Goal: Task Accomplishment & Management: Use online tool/utility

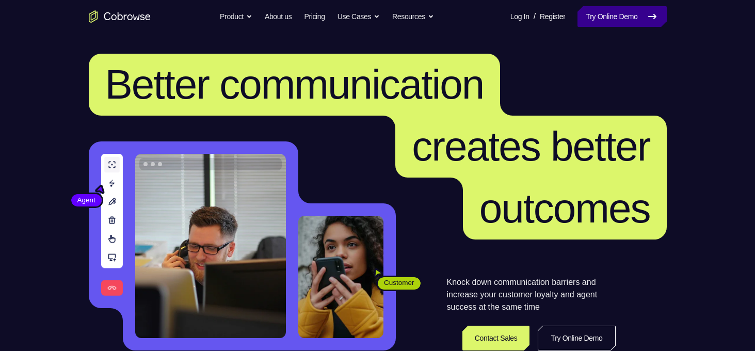
click at [627, 13] on link "Try Online Demo" at bounding box center [622, 16] width 89 height 21
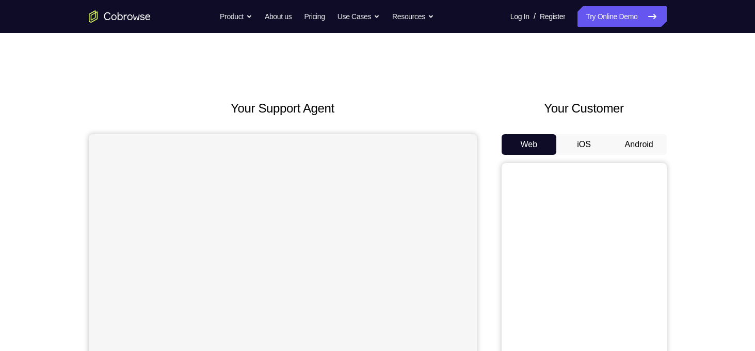
click at [629, 144] on button "Android" at bounding box center [639, 144] width 55 height 21
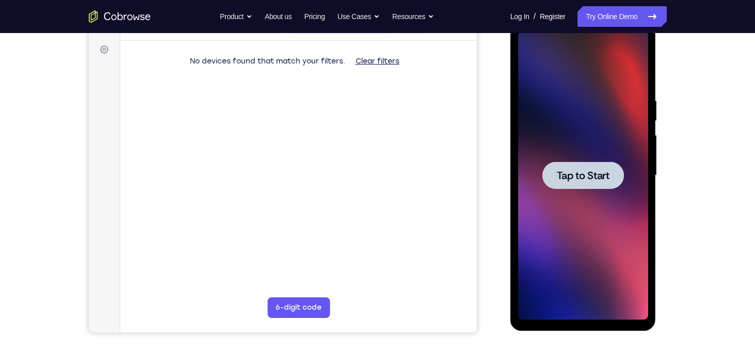
click at [569, 170] on span "Tap to Start" at bounding box center [583, 175] width 53 height 10
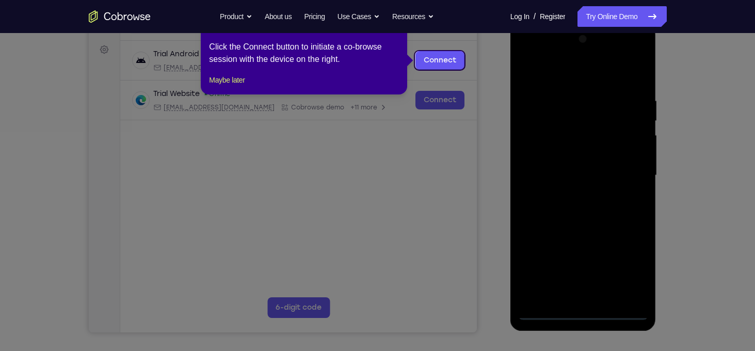
click at [588, 315] on icon at bounding box center [381, 175] width 763 height 351
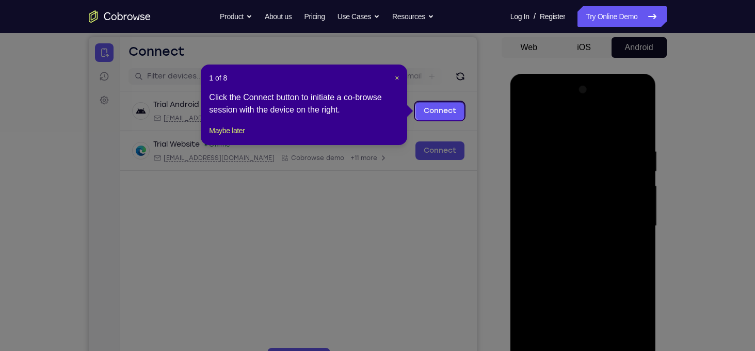
scroll to position [93, 0]
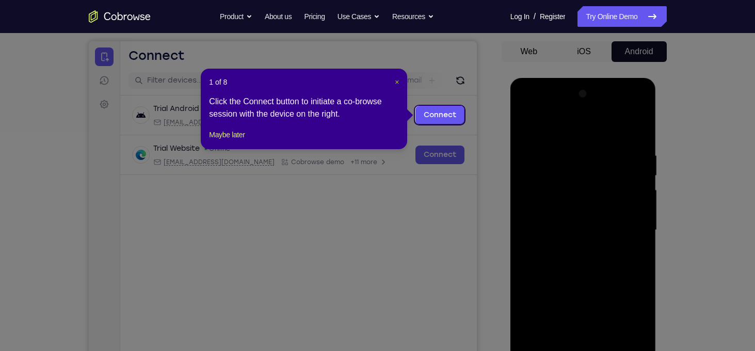
click at [397, 82] on span "×" at bounding box center [397, 82] width 4 height 8
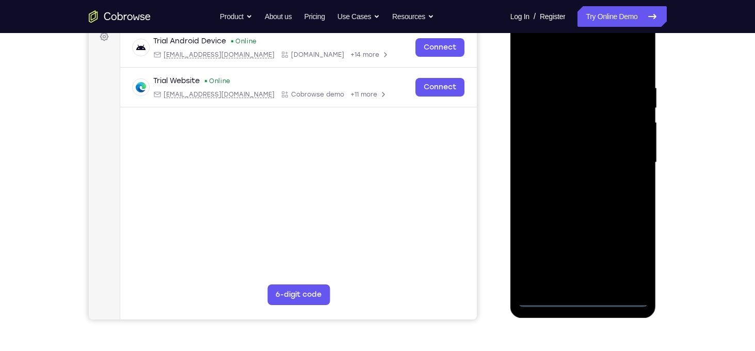
scroll to position [161, 0]
click at [578, 300] on div at bounding box center [583, 162] width 130 height 289
click at [630, 262] on div at bounding box center [583, 162] width 130 height 289
click at [596, 196] on div at bounding box center [583, 162] width 130 height 289
click at [606, 246] on div at bounding box center [583, 162] width 130 height 289
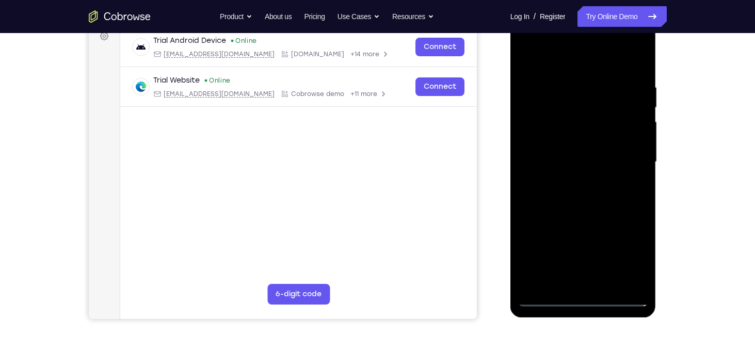
scroll to position [134, 0]
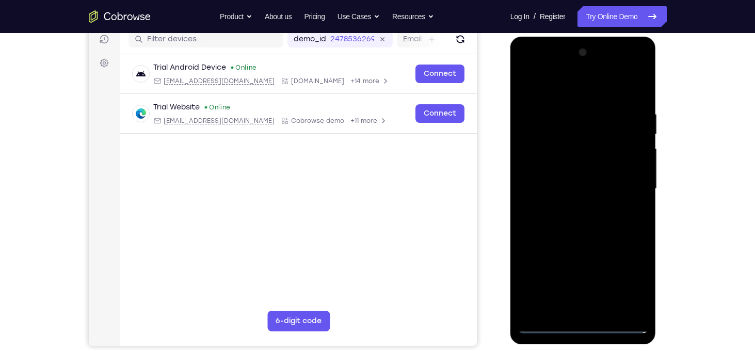
click at [556, 94] on div at bounding box center [583, 188] width 130 height 289
click at [631, 187] on div at bounding box center [583, 188] width 130 height 289
click at [571, 206] on div at bounding box center [583, 188] width 130 height 289
click at [581, 179] on div at bounding box center [583, 188] width 130 height 289
click at [582, 171] on div at bounding box center [583, 188] width 130 height 289
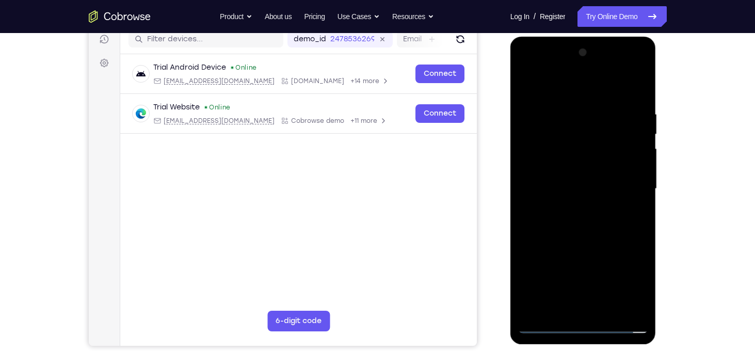
click at [585, 191] on div at bounding box center [583, 188] width 130 height 289
click at [598, 226] on div at bounding box center [583, 188] width 130 height 289
click at [599, 218] on div at bounding box center [583, 188] width 130 height 289
click at [592, 160] on div at bounding box center [583, 188] width 130 height 289
click at [639, 101] on div at bounding box center [583, 188] width 130 height 289
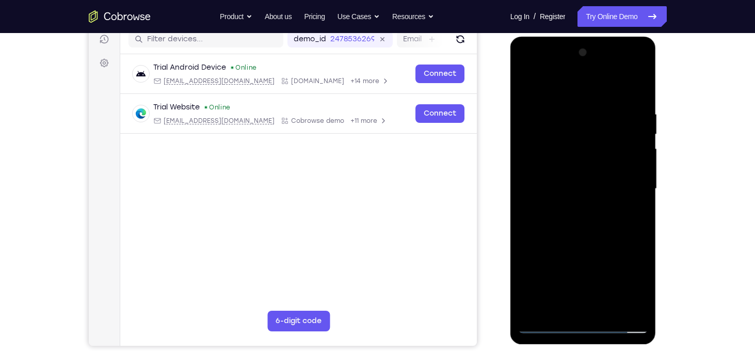
click at [643, 231] on div at bounding box center [583, 188] width 130 height 289
click at [611, 223] on div at bounding box center [583, 188] width 130 height 289
drag, startPoint x: 603, startPoint y: 236, endPoint x: 616, endPoint y: 120, distance: 116.4
click at [616, 120] on div at bounding box center [583, 188] width 130 height 289
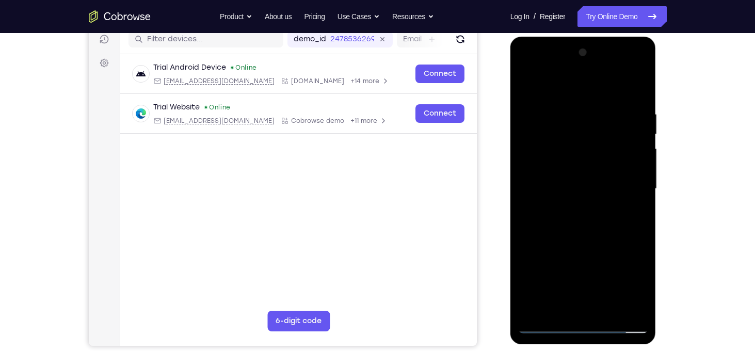
drag, startPoint x: 595, startPoint y: 248, endPoint x: 625, endPoint y: 123, distance: 128.5
click at [625, 123] on div at bounding box center [583, 188] width 130 height 289
drag, startPoint x: 594, startPoint y: 246, endPoint x: 613, endPoint y: 89, distance: 158.1
click at [613, 89] on div at bounding box center [583, 188] width 130 height 289
click at [581, 234] on div at bounding box center [583, 188] width 130 height 289
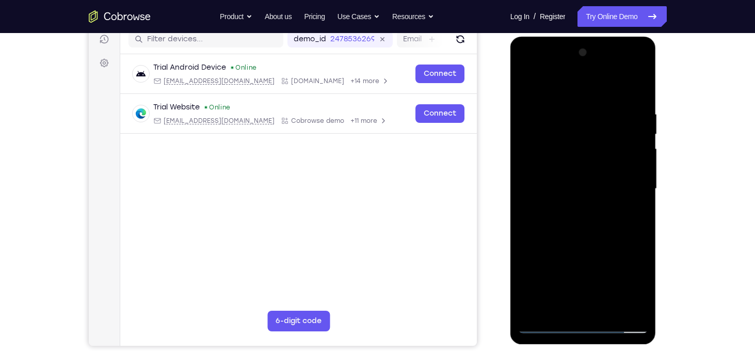
click at [581, 234] on div at bounding box center [583, 188] width 130 height 289
drag, startPoint x: 596, startPoint y: 219, endPoint x: 602, endPoint y: 129, distance: 91.0
click at [602, 129] on div at bounding box center [583, 188] width 130 height 289
click at [640, 138] on div at bounding box center [583, 188] width 130 height 289
click at [641, 140] on div at bounding box center [583, 188] width 130 height 289
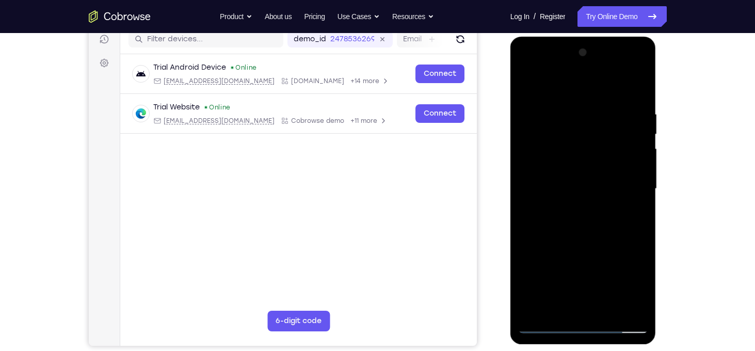
drag, startPoint x: 613, startPoint y: 132, endPoint x: 613, endPoint y: 225, distance: 93.5
click at [613, 225] on div at bounding box center [583, 188] width 130 height 289
click at [643, 85] on div at bounding box center [583, 188] width 130 height 289
click at [561, 113] on div at bounding box center [583, 188] width 130 height 289
click at [534, 150] on div at bounding box center [583, 188] width 130 height 289
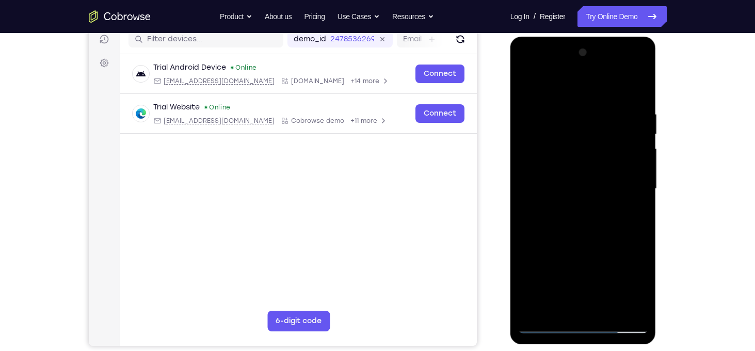
click at [627, 147] on div at bounding box center [583, 188] width 130 height 289
click at [628, 147] on div at bounding box center [583, 188] width 130 height 289
click at [628, 146] on div at bounding box center [583, 188] width 130 height 289
click at [639, 62] on div at bounding box center [583, 188] width 130 height 289
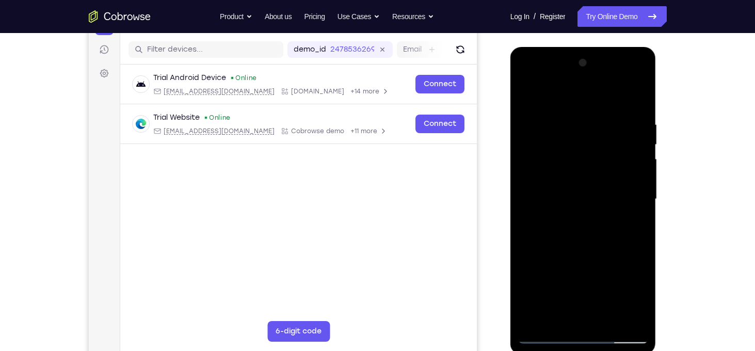
scroll to position [126, 0]
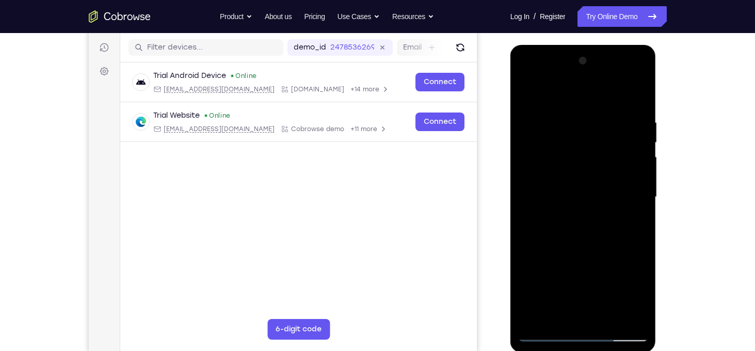
click at [610, 317] on div at bounding box center [583, 197] width 130 height 289
click at [597, 254] on div at bounding box center [583, 197] width 130 height 289
click at [598, 166] on div at bounding box center [583, 197] width 130 height 289
drag, startPoint x: 593, startPoint y: 150, endPoint x: 584, endPoint y: 258, distance: 107.8
click at [584, 258] on div at bounding box center [583, 197] width 130 height 289
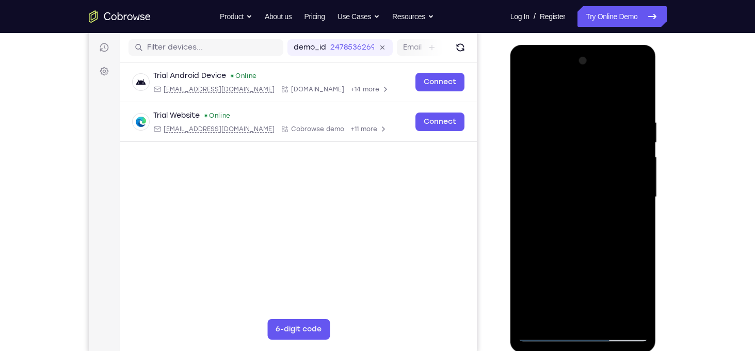
click at [561, 238] on div at bounding box center [583, 197] width 130 height 289
click at [587, 239] on div at bounding box center [583, 197] width 130 height 289
click at [633, 224] on div at bounding box center [583, 197] width 130 height 289
click at [635, 198] on div at bounding box center [583, 197] width 130 height 289
click at [603, 289] on div at bounding box center [583, 197] width 130 height 289
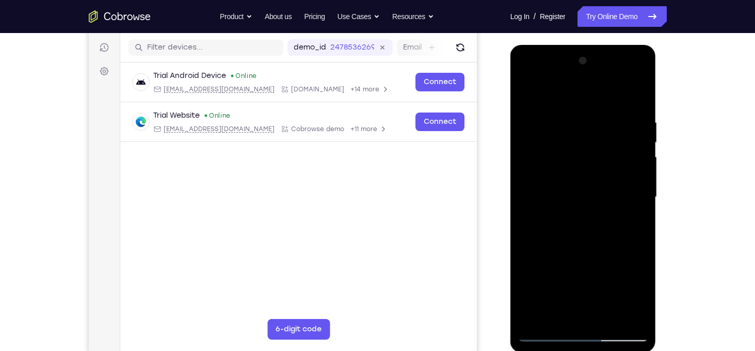
click at [587, 276] on div at bounding box center [583, 197] width 130 height 289
click at [597, 196] on div at bounding box center [583, 197] width 130 height 289
drag, startPoint x: 600, startPoint y: 153, endPoint x: 597, endPoint y: 227, distance: 73.9
click at [597, 227] on div at bounding box center [583, 197] width 130 height 289
click at [577, 237] on div at bounding box center [583, 197] width 130 height 289
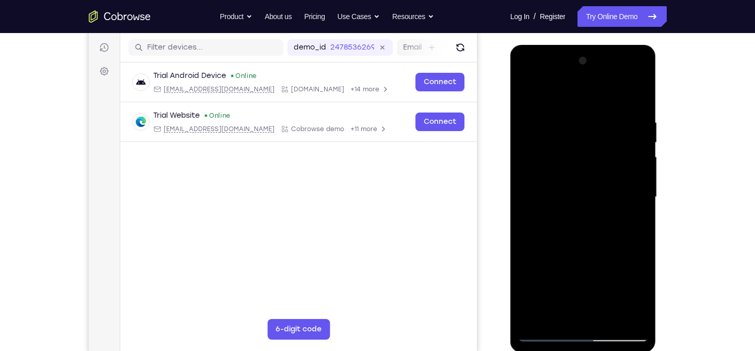
drag, startPoint x: 566, startPoint y: 126, endPoint x: 576, endPoint y: 190, distance: 64.8
click at [576, 190] on div at bounding box center [583, 197] width 130 height 289
drag, startPoint x: 579, startPoint y: 179, endPoint x: 608, endPoint y: 83, distance: 100.3
click at [608, 83] on div at bounding box center [583, 197] width 130 height 289
click at [542, 96] on div at bounding box center [583, 197] width 130 height 289
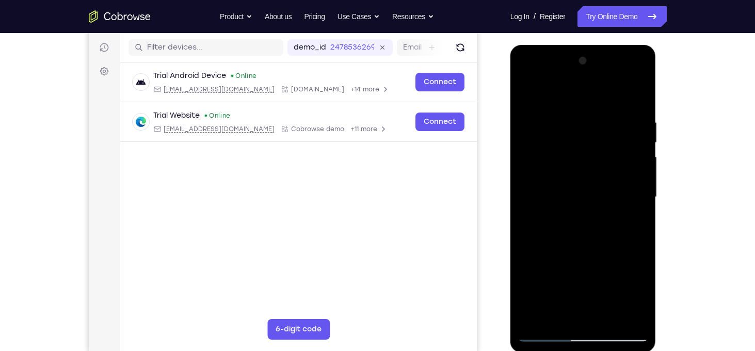
click at [527, 97] on div at bounding box center [583, 197] width 130 height 289
click at [527, 95] on div at bounding box center [583, 197] width 130 height 289
click at [526, 91] on div at bounding box center [583, 197] width 130 height 289
click at [573, 129] on div at bounding box center [583, 197] width 130 height 289
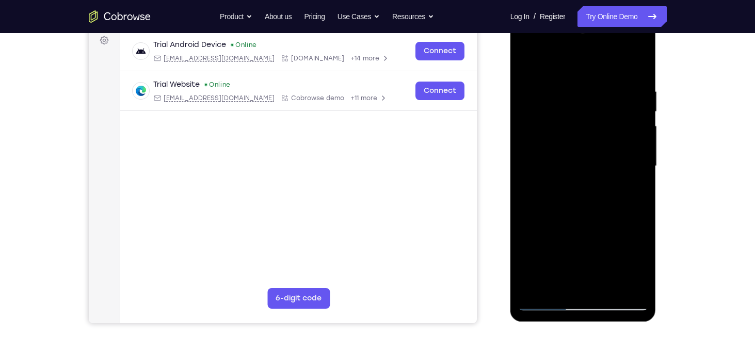
click at [632, 172] on div at bounding box center [583, 166] width 130 height 289
click at [640, 126] on div at bounding box center [583, 166] width 130 height 289
click at [632, 129] on div at bounding box center [583, 166] width 130 height 289
click at [625, 131] on div at bounding box center [583, 166] width 130 height 289
click at [624, 134] on div at bounding box center [583, 166] width 130 height 289
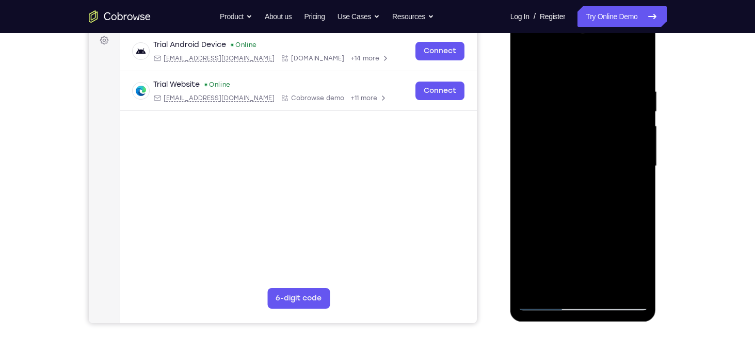
drag, startPoint x: 531, startPoint y: 163, endPoint x: 682, endPoint y: 154, distance: 151.0
click at [658, 154] on html "Online web based iOS Simulators and Android Emulators. Run iPhone, iPad, Mobile…" at bounding box center [584, 169] width 147 height 310
drag, startPoint x: 533, startPoint y: 152, endPoint x: 661, endPoint y: 156, distance: 128.1
click at [658, 156] on html "Online web based iOS Simulators and Android Emulators. Run iPhone, iPad, Mobile…" at bounding box center [584, 169] width 147 height 310
click at [618, 156] on div at bounding box center [583, 166] width 130 height 289
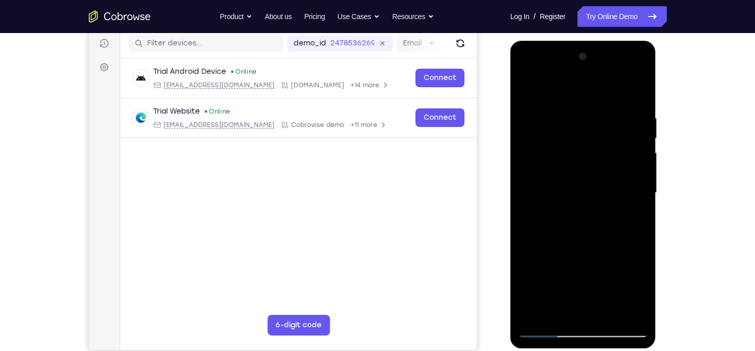
scroll to position [148, 0]
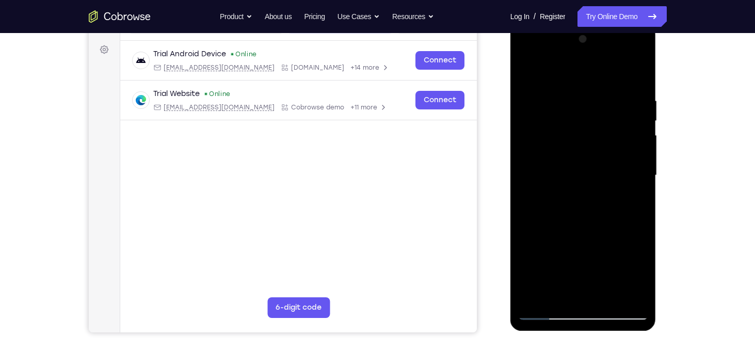
click at [627, 125] on div at bounding box center [583, 175] width 130 height 289
click at [634, 157] on div at bounding box center [583, 175] width 130 height 289
click at [632, 158] on div at bounding box center [583, 175] width 130 height 289
click at [630, 157] on div at bounding box center [583, 175] width 130 height 289
click at [628, 155] on div at bounding box center [583, 175] width 130 height 289
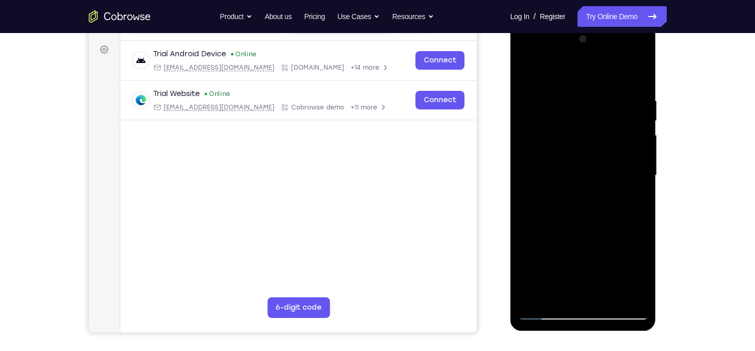
click at [626, 160] on div at bounding box center [583, 175] width 130 height 289
click at [632, 153] on div at bounding box center [583, 175] width 130 height 289
click at [634, 152] on div at bounding box center [583, 175] width 130 height 289
click at [619, 175] on div at bounding box center [583, 175] width 130 height 289
click at [628, 123] on div at bounding box center [583, 175] width 130 height 289
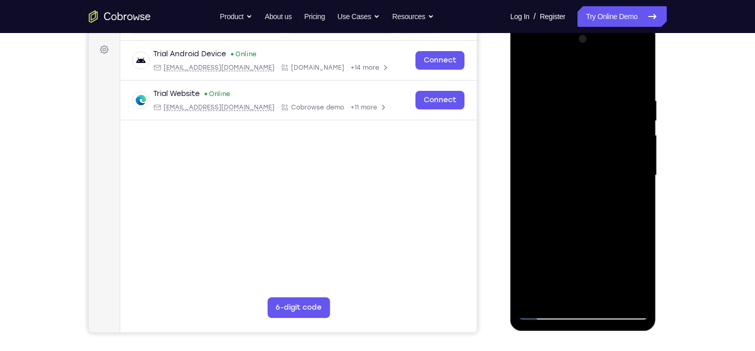
click at [632, 150] on div at bounding box center [583, 175] width 130 height 289
click at [630, 93] on div at bounding box center [583, 175] width 130 height 289
click at [645, 96] on div at bounding box center [583, 175] width 130 height 289
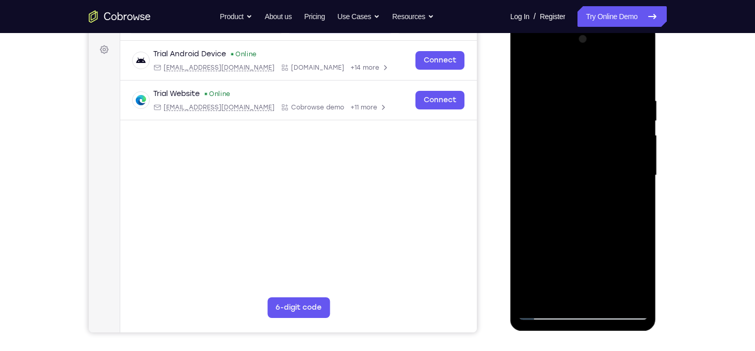
click at [638, 99] on div at bounding box center [583, 175] width 130 height 289
click at [638, 95] on div at bounding box center [583, 175] width 130 height 289
click at [634, 90] on div at bounding box center [583, 175] width 130 height 289
click at [635, 80] on div at bounding box center [583, 175] width 130 height 289
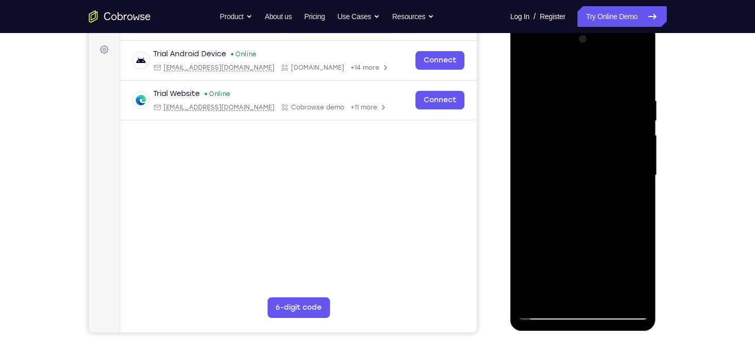
click at [610, 295] on div at bounding box center [583, 175] width 130 height 289
drag, startPoint x: 619, startPoint y: 141, endPoint x: 618, endPoint y: 321, distance: 179.7
click at [618, 321] on div at bounding box center [584, 177] width 146 height 308
drag, startPoint x: 587, startPoint y: 90, endPoint x: 643, endPoint y: 303, distance: 219.5
click at [643, 303] on div at bounding box center [583, 175] width 130 height 289
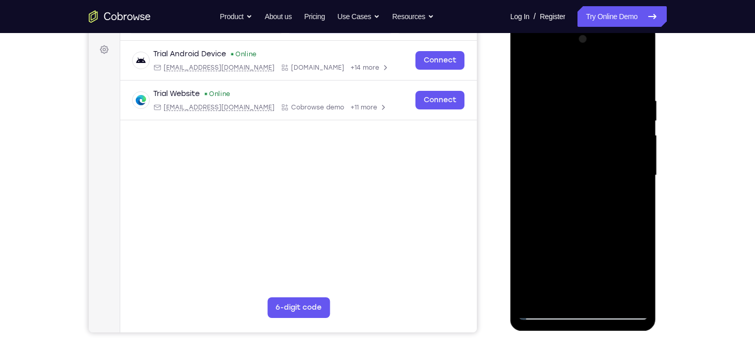
click at [581, 149] on div at bounding box center [583, 175] width 130 height 289
click at [526, 73] on div at bounding box center [583, 175] width 130 height 289
click at [528, 73] on div at bounding box center [583, 175] width 130 height 289
click at [636, 188] on div at bounding box center [583, 175] width 130 height 289
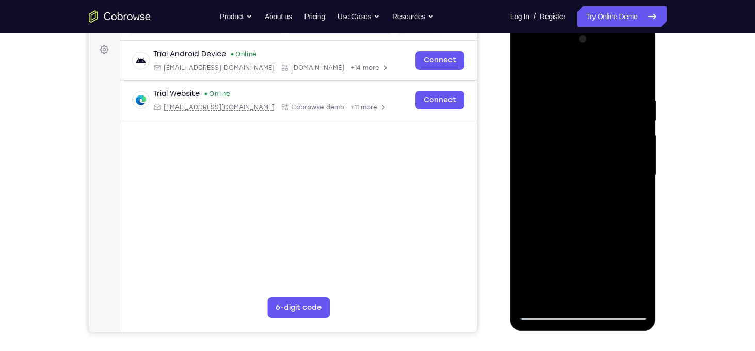
drag, startPoint x: 588, startPoint y: 222, endPoint x: 624, endPoint y: 137, distance: 91.9
click at [624, 137] on div at bounding box center [583, 175] width 130 height 289
click at [616, 150] on div at bounding box center [583, 175] width 130 height 289
click at [641, 139] on div at bounding box center [583, 175] width 130 height 289
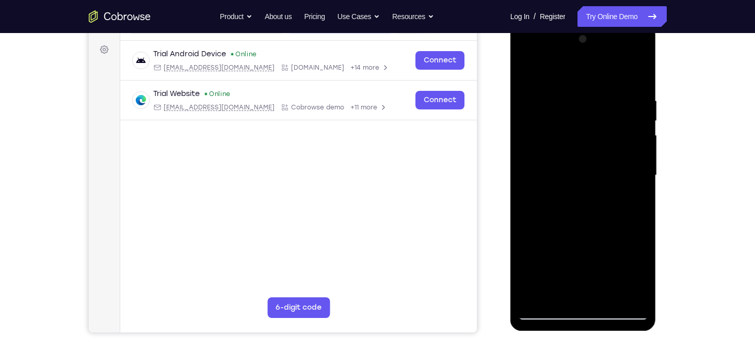
click at [640, 140] on div at bounding box center [583, 175] width 130 height 289
drag, startPoint x: 574, startPoint y: 259, endPoint x: 597, endPoint y: 116, distance: 144.9
click at [597, 116] on div at bounding box center [583, 175] width 130 height 289
drag, startPoint x: 579, startPoint y: 232, endPoint x: 648, endPoint y: 95, distance: 154.0
click at [648, 95] on div at bounding box center [584, 177] width 146 height 308
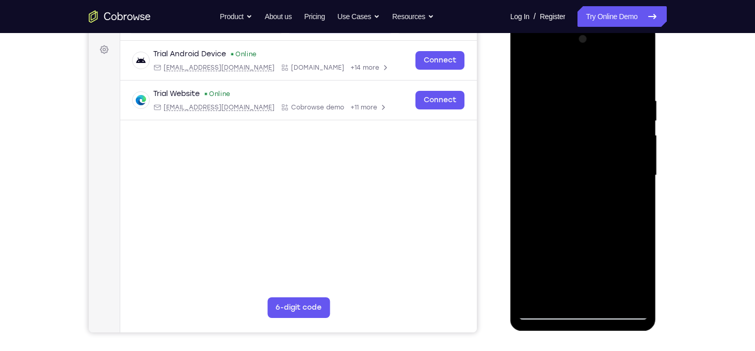
drag, startPoint x: 614, startPoint y: 244, endPoint x: 652, endPoint y: 45, distance: 201.7
click at [652, 45] on div at bounding box center [584, 177] width 146 height 308
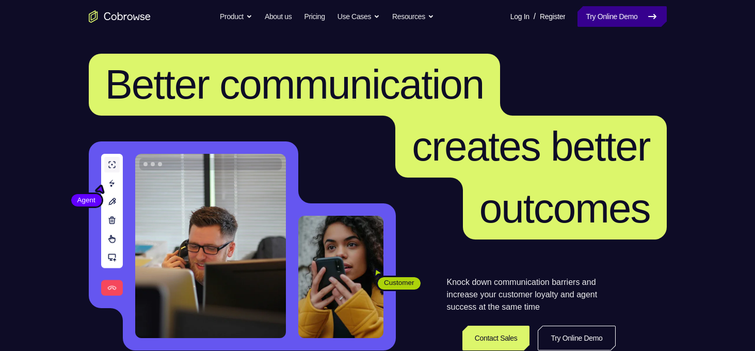
click at [619, 21] on link "Try Online Demo" at bounding box center [622, 16] width 89 height 21
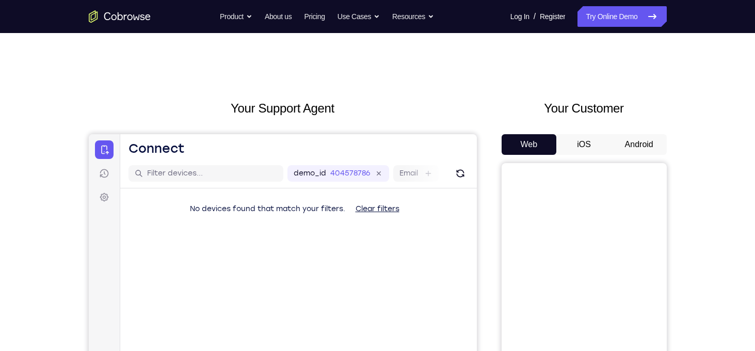
click at [624, 136] on button "Android" at bounding box center [639, 144] width 55 height 21
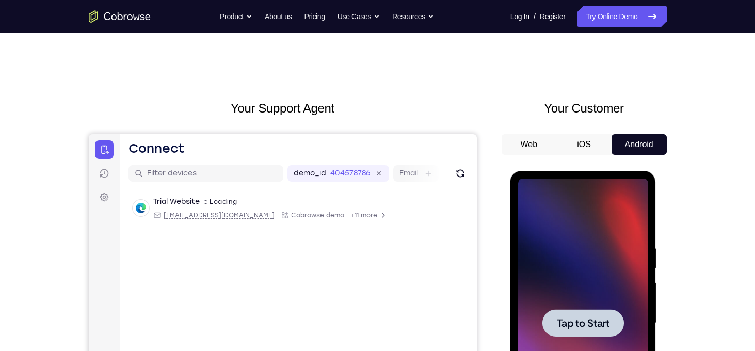
scroll to position [109, 0]
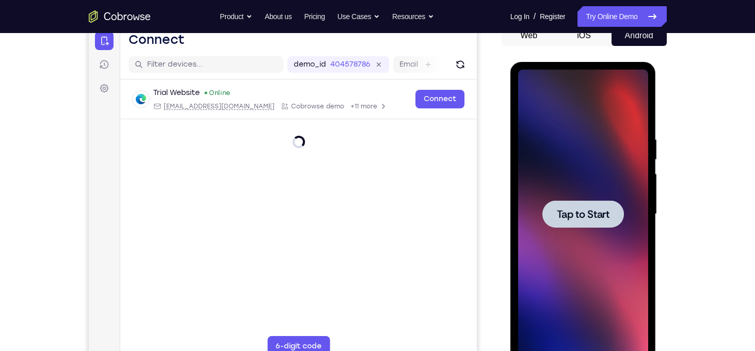
click at [596, 254] on div at bounding box center [583, 214] width 130 height 289
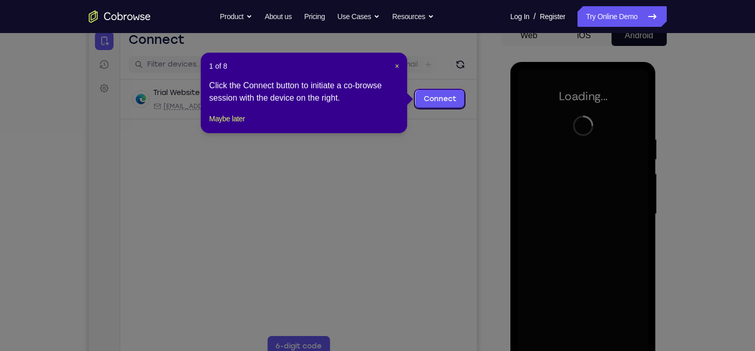
scroll to position [118, 0]
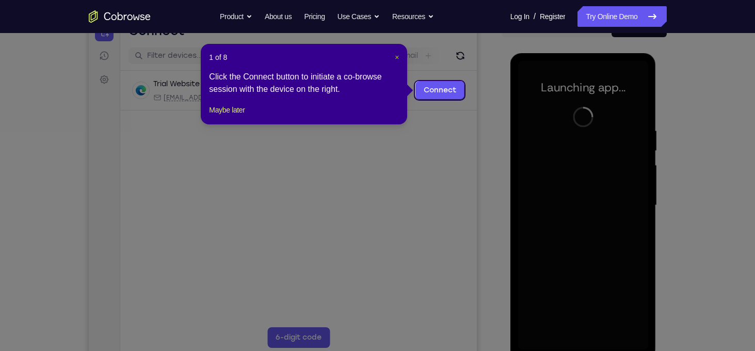
click at [396, 57] on span "×" at bounding box center [397, 57] width 4 height 8
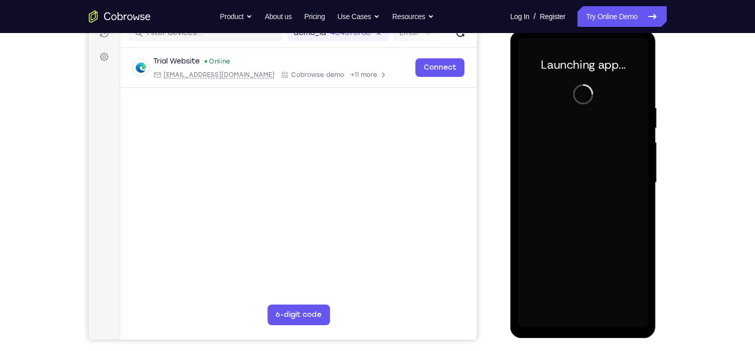
scroll to position [143, 0]
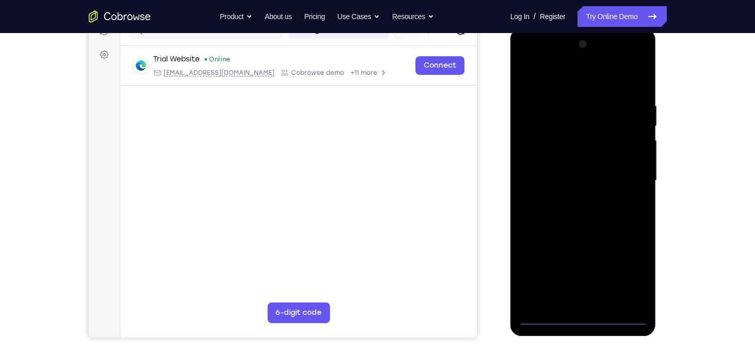
click at [583, 321] on div at bounding box center [583, 180] width 130 height 289
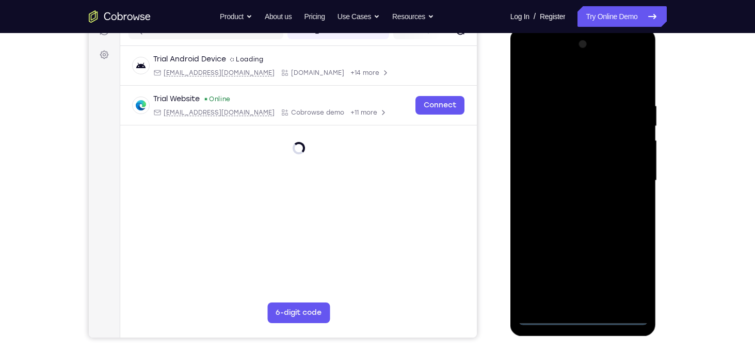
click at [622, 275] on div at bounding box center [583, 180] width 130 height 289
click at [575, 76] on div at bounding box center [583, 180] width 130 height 289
click at [635, 180] on div at bounding box center [583, 180] width 130 height 289
click at [575, 198] on div at bounding box center [583, 180] width 130 height 289
click at [581, 174] on div at bounding box center [583, 180] width 130 height 289
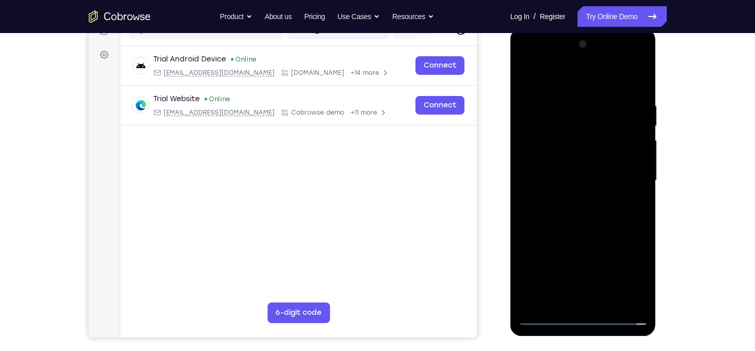
click at [584, 163] on div at bounding box center [583, 180] width 130 height 289
click at [535, 185] on div at bounding box center [583, 180] width 130 height 289
click at [536, 217] on div at bounding box center [583, 180] width 130 height 289
click at [593, 105] on div at bounding box center [583, 180] width 130 height 289
click at [632, 95] on div at bounding box center [583, 180] width 130 height 289
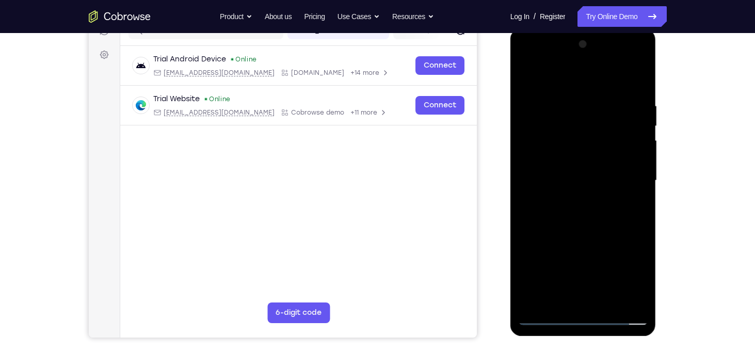
click at [638, 90] on div at bounding box center [583, 180] width 130 height 289
click at [604, 109] on div at bounding box center [583, 180] width 130 height 289
click at [637, 80] on div at bounding box center [583, 180] width 130 height 289
click at [605, 99] on div at bounding box center [583, 180] width 130 height 289
click at [639, 80] on div at bounding box center [583, 180] width 130 height 289
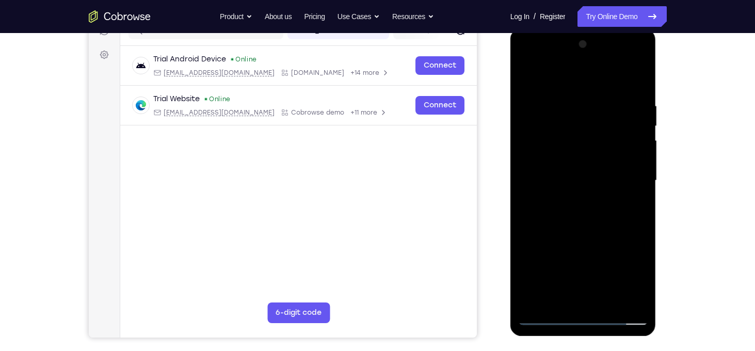
click at [640, 77] on div at bounding box center [583, 180] width 130 height 289
click at [571, 134] on div at bounding box center [583, 180] width 130 height 289
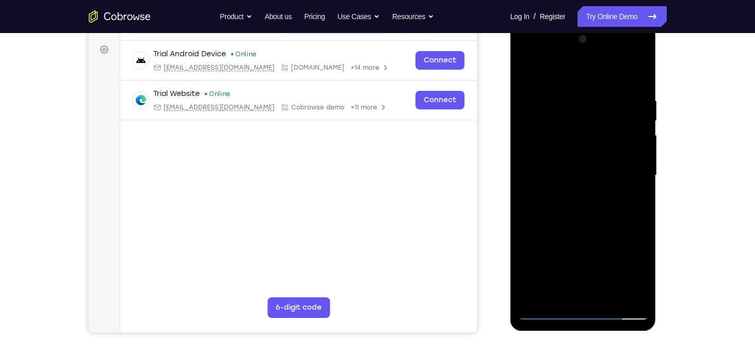
scroll to position [148, 0]
click at [585, 216] on div at bounding box center [583, 174] width 130 height 289
click at [632, 219] on div at bounding box center [583, 174] width 130 height 289
click at [614, 298] on div at bounding box center [583, 174] width 130 height 289
click at [583, 230] on div at bounding box center [583, 174] width 130 height 289
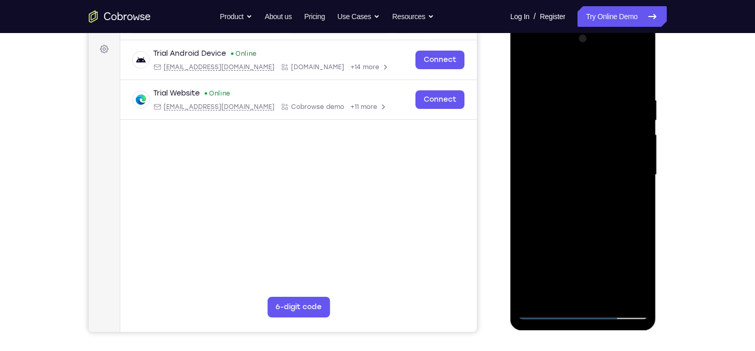
click at [556, 145] on div at bounding box center [583, 174] width 130 height 289
click at [527, 71] on div at bounding box center [583, 174] width 130 height 289
click at [547, 311] on div at bounding box center [583, 174] width 130 height 289
click at [526, 73] on div at bounding box center [583, 174] width 130 height 289
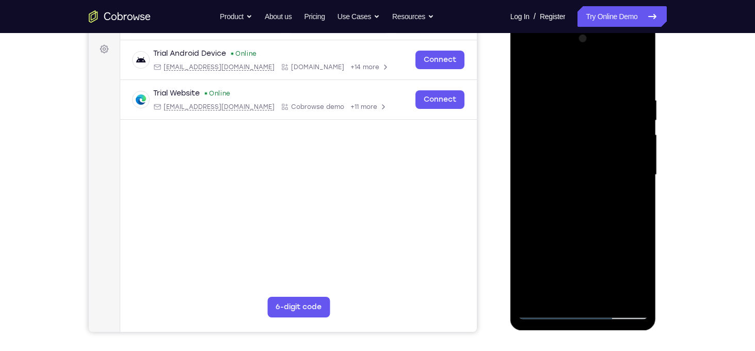
click at [557, 298] on div at bounding box center [583, 174] width 130 height 289
click at [609, 297] on div at bounding box center [583, 174] width 130 height 289
click at [525, 73] on div at bounding box center [583, 174] width 130 height 289
